Goal: Navigation & Orientation: Find specific page/section

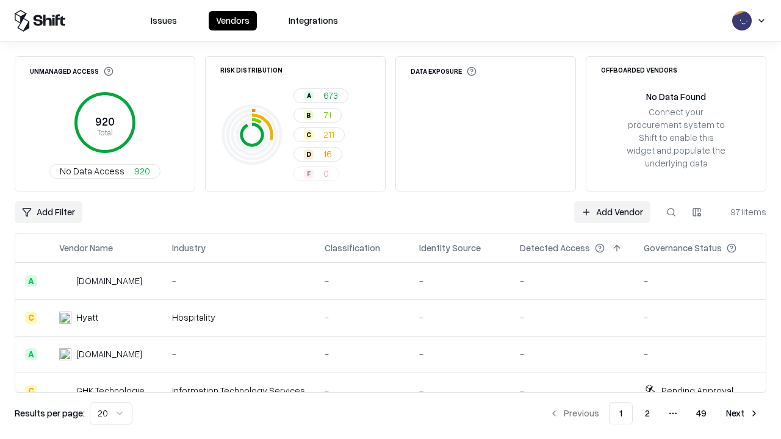
click at [111, 414] on html "Issues Vendors Integrations Unmanaged Access 920 Total No Data Access 920 Risk …" at bounding box center [390, 219] width 781 height 439
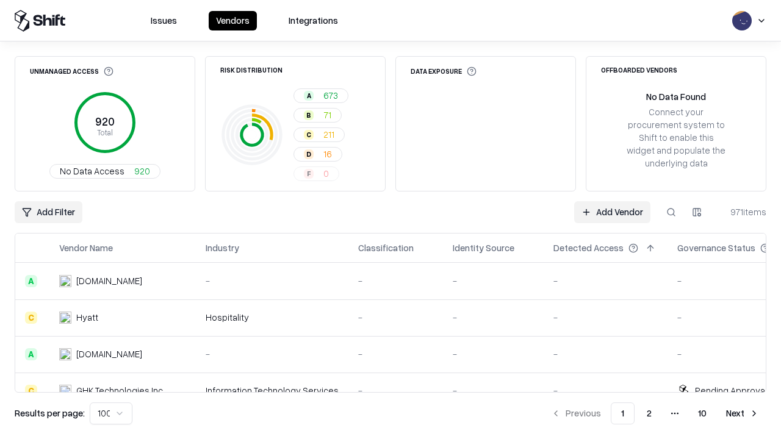
click at [742, 414] on button "Next" at bounding box center [743, 414] width 48 height 22
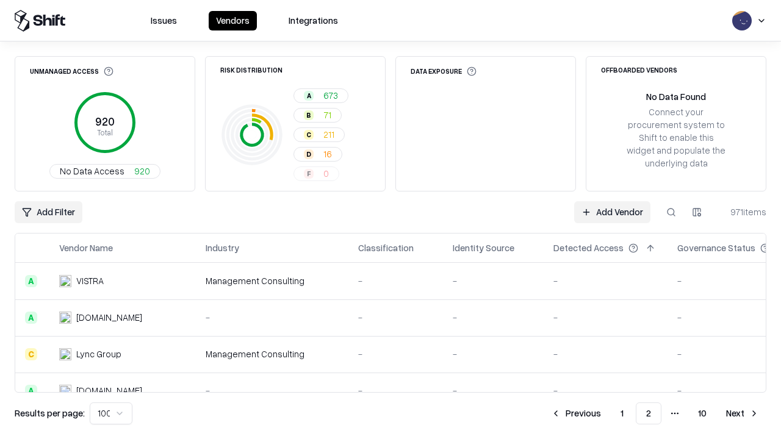
click at [742, 414] on button "Next" at bounding box center [743, 414] width 48 height 22
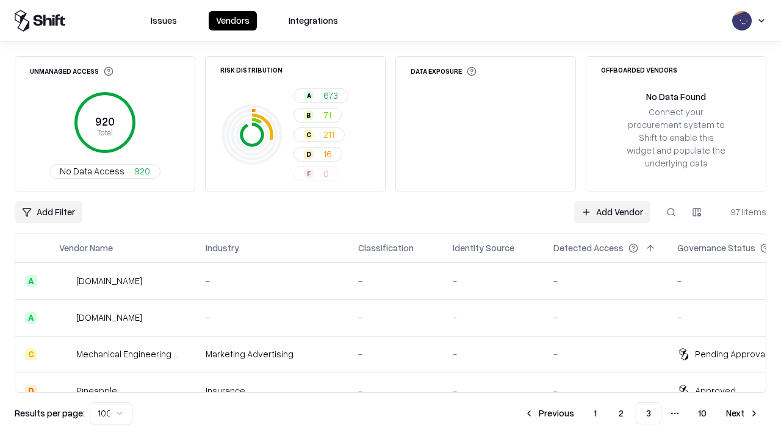
click at [742, 414] on button "Next" at bounding box center [743, 414] width 48 height 22
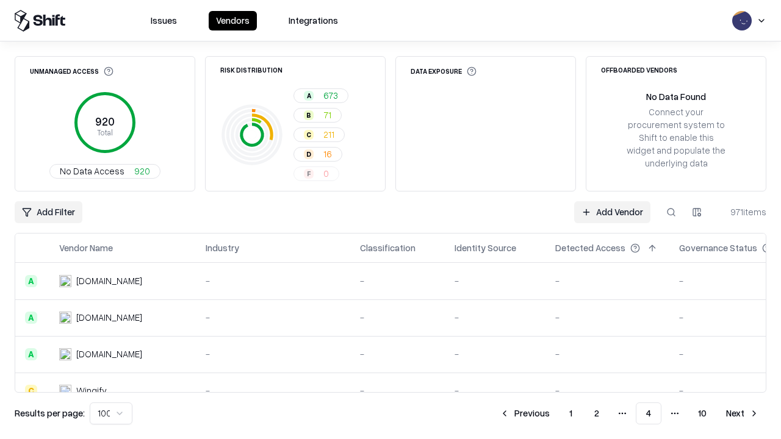
click at [742, 414] on button "Next" at bounding box center [743, 414] width 48 height 22
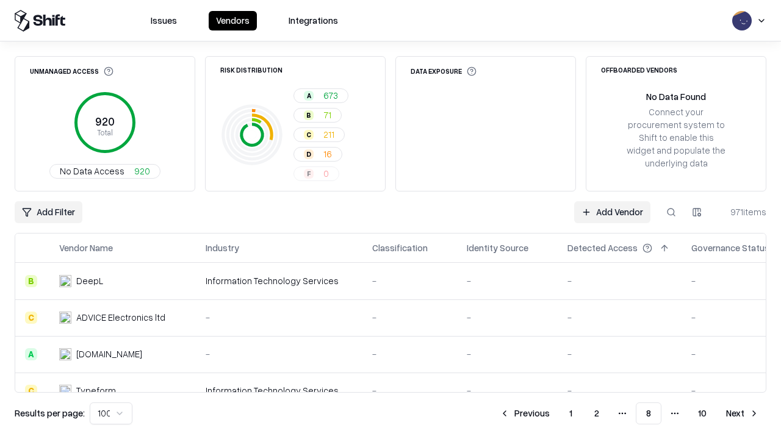
click at [742, 414] on button "Next" at bounding box center [743, 414] width 48 height 22
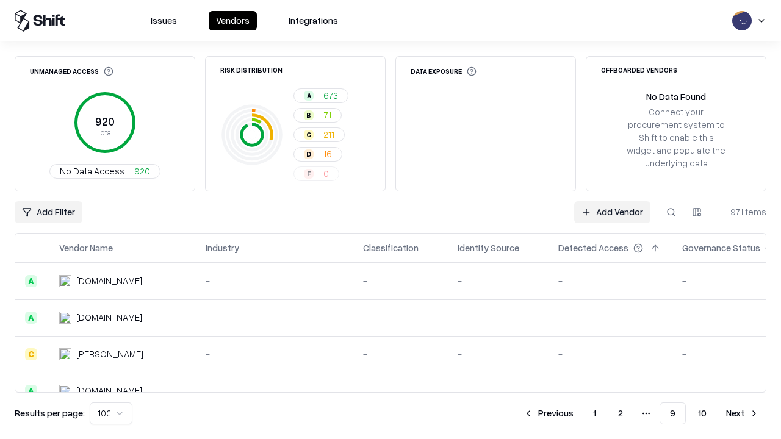
click at [742, 414] on button "Next" at bounding box center [743, 414] width 48 height 22
click at [576, 414] on button "Previous" at bounding box center [576, 414] width 65 height 22
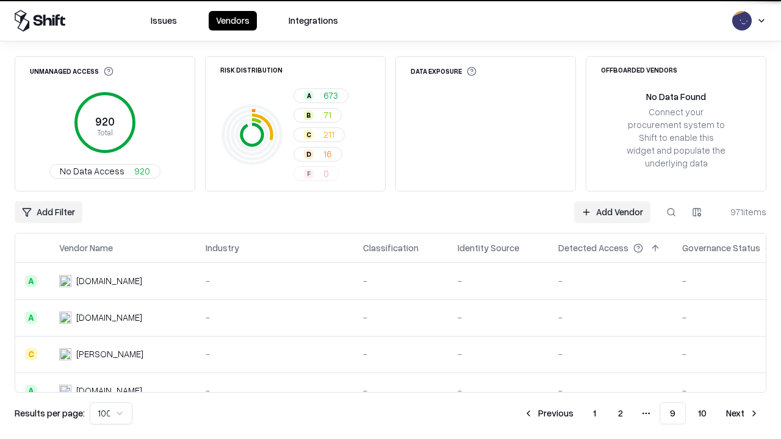
click at [548, 414] on button "Previous" at bounding box center [548, 414] width 65 height 22
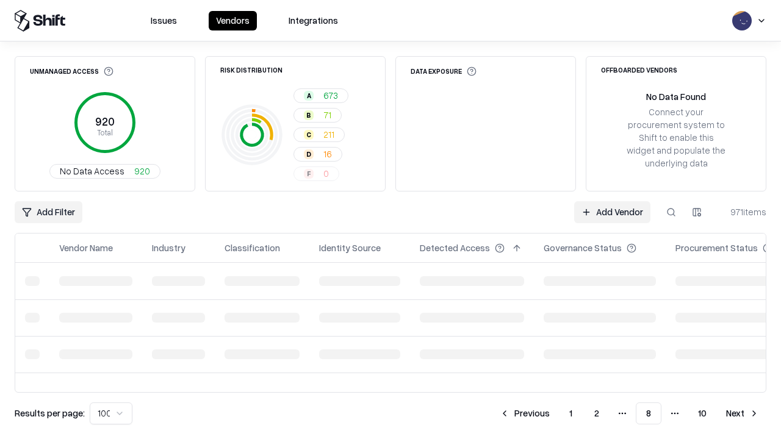
click at [525, 414] on button "Previous" at bounding box center [524, 414] width 65 height 22
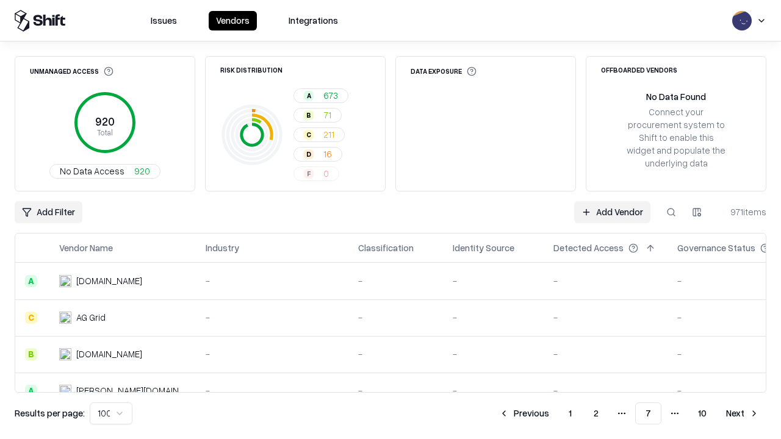
click at [524, 414] on button "Previous" at bounding box center [524, 414] width 65 height 22
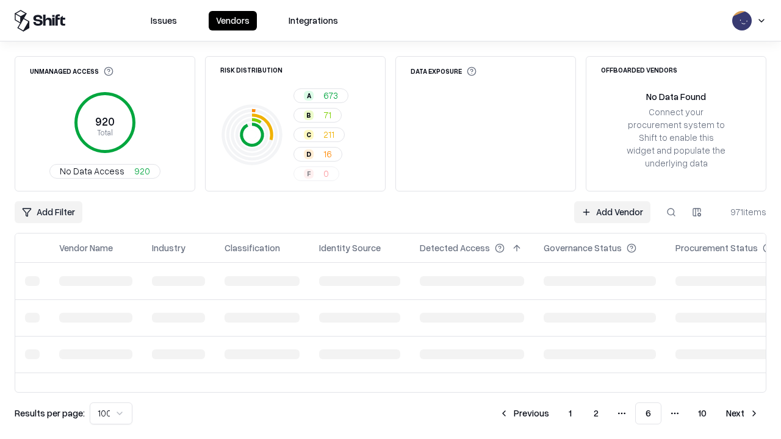
click at [524, 414] on button "Previous" at bounding box center [524, 414] width 65 height 22
